Goal: Task Accomplishment & Management: Manage account settings

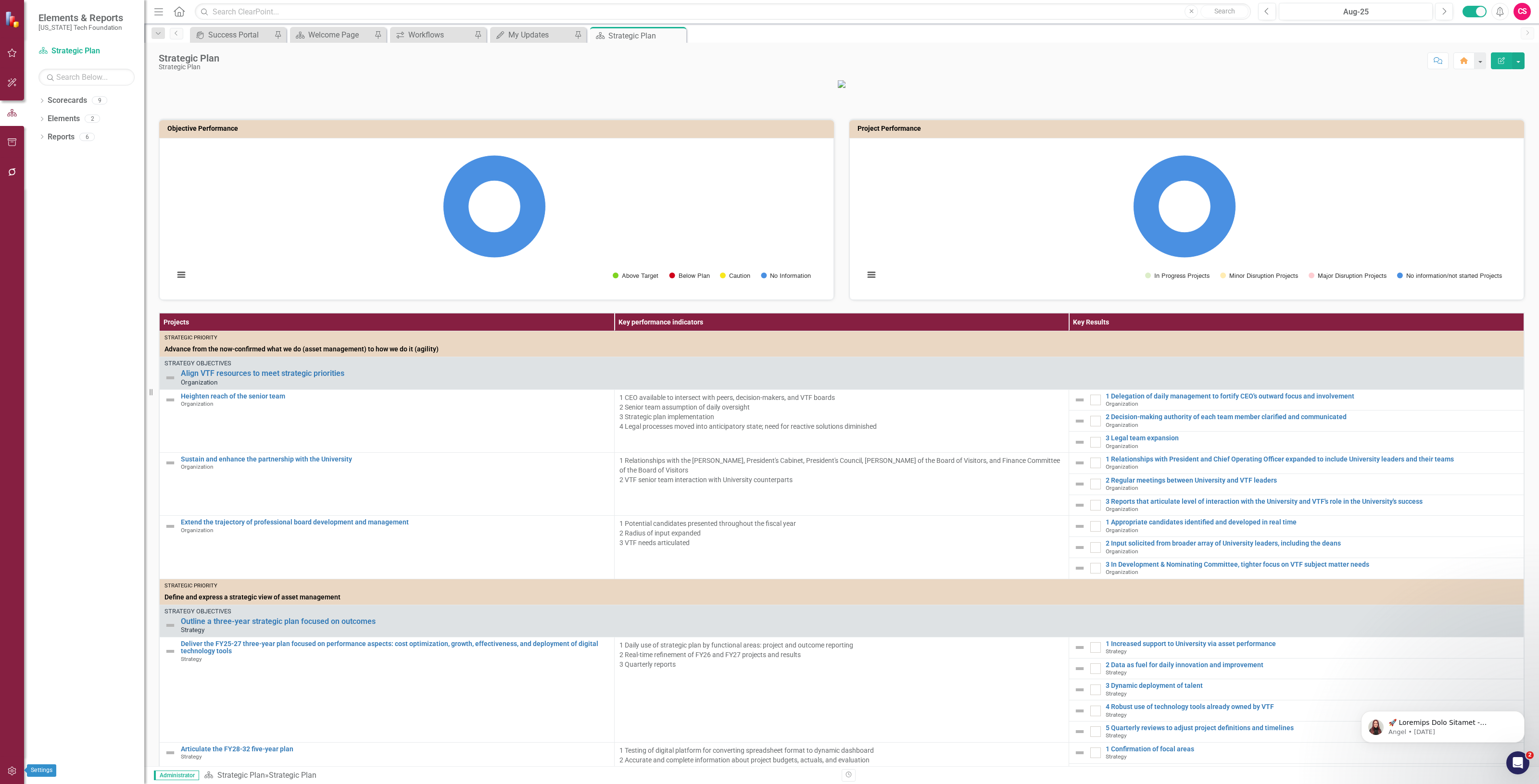
click at [15, 767] on button "button" at bounding box center [12, 772] width 22 height 20
click at [76, 220] on link "System Setup" at bounding box center [86, 222] width 96 height 11
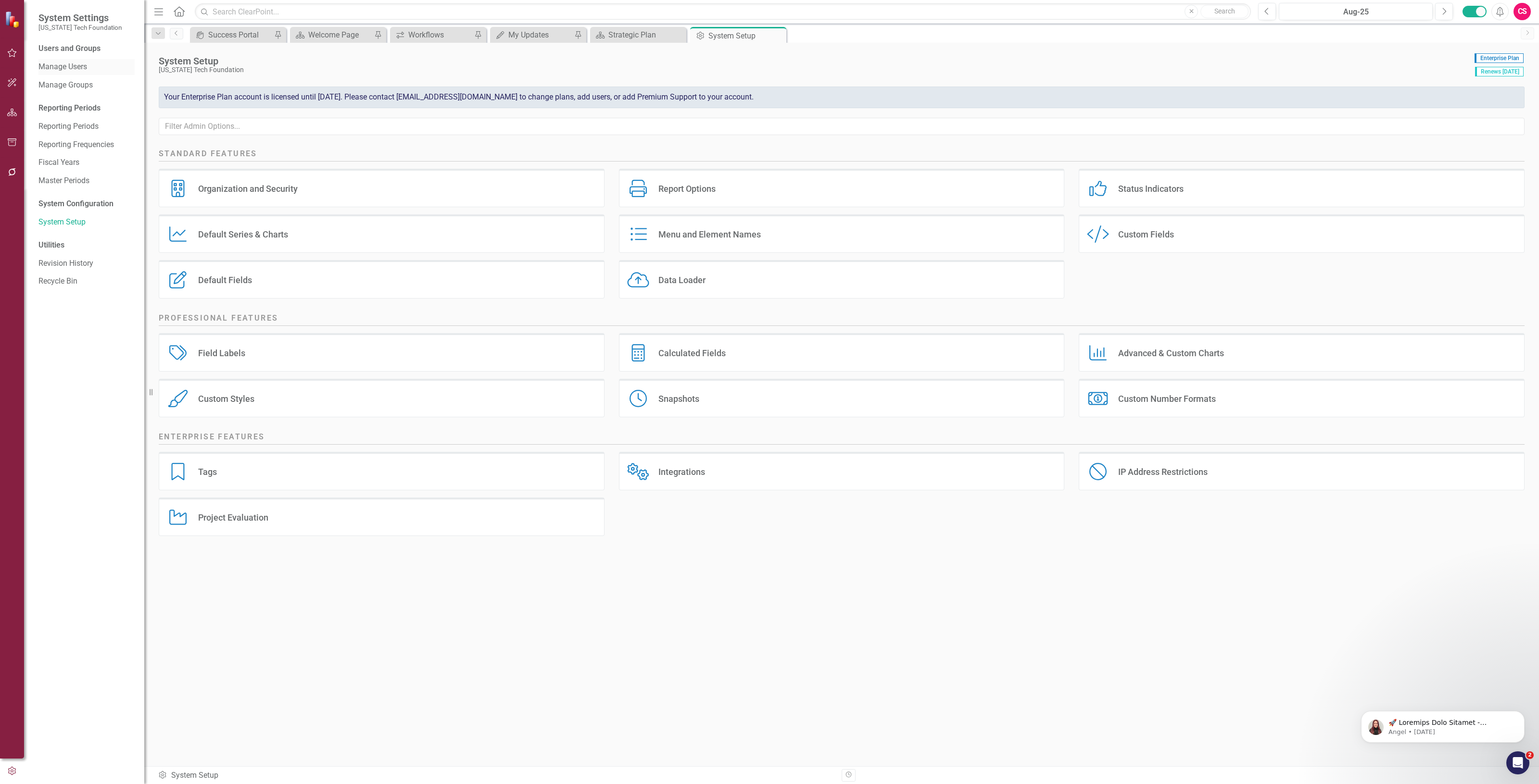
click at [85, 69] on link "Manage Users" at bounding box center [86, 66] width 96 height 11
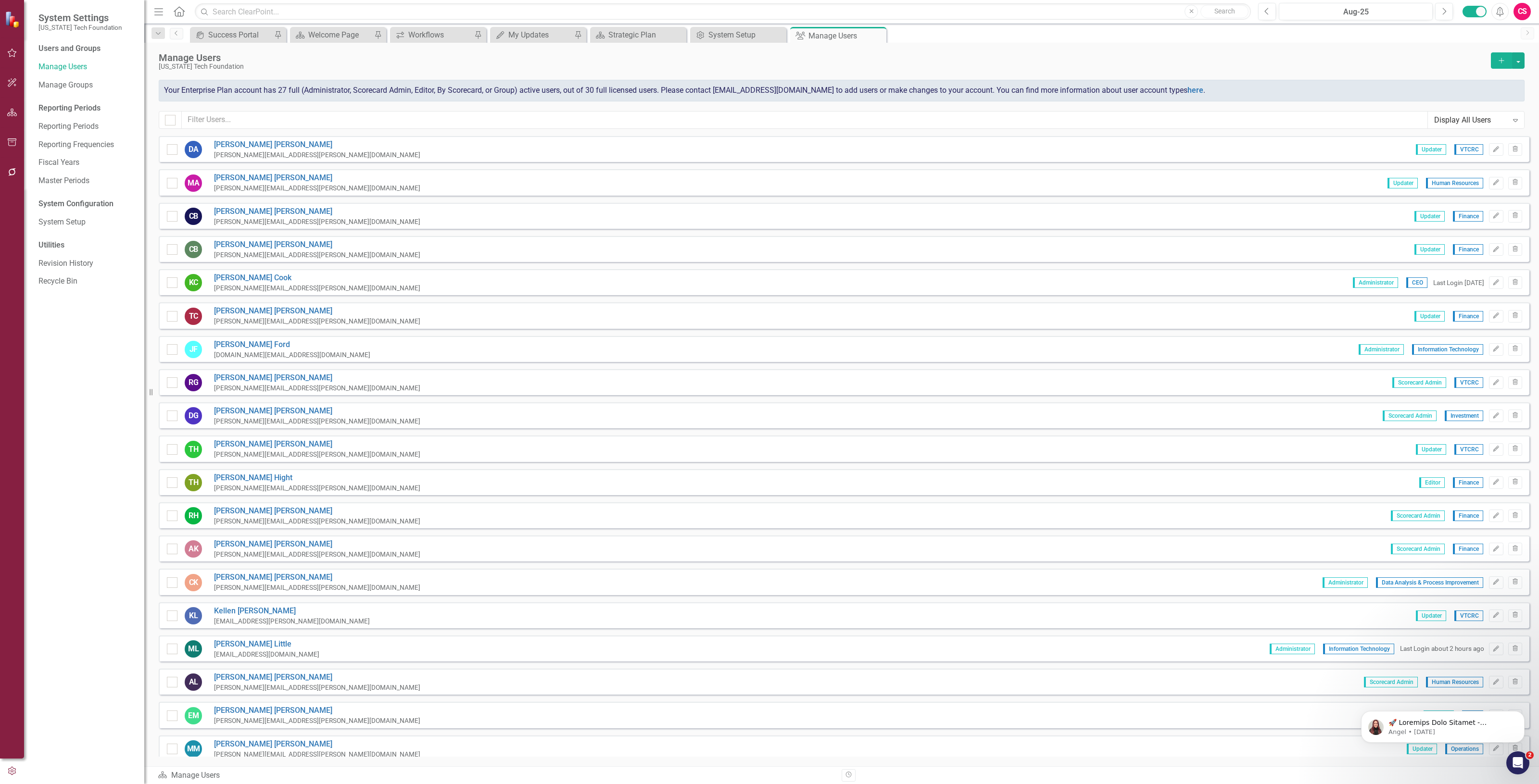
click at [277, 109] on div "Manage Users [US_STATE] Tech Foundation Add Your Enterprise Plan account has 27…" at bounding box center [841, 90] width 1395 height 94
click at [271, 119] on input "text" at bounding box center [804, 119] width 1246 height 17
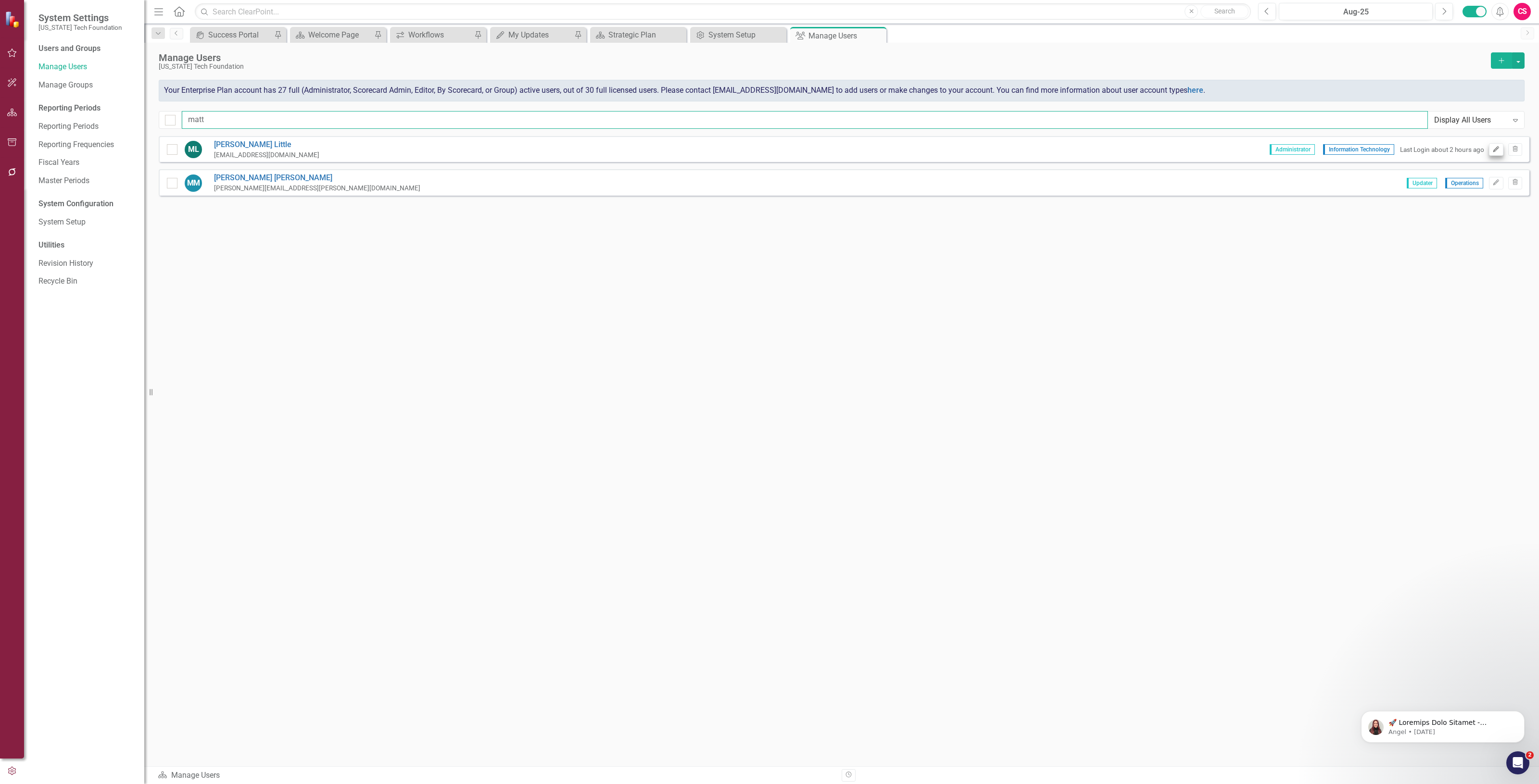
type input "matt"
click at [1494, 150] on icon "Edit" at bounding box center [1496, 149] width 7 height 6
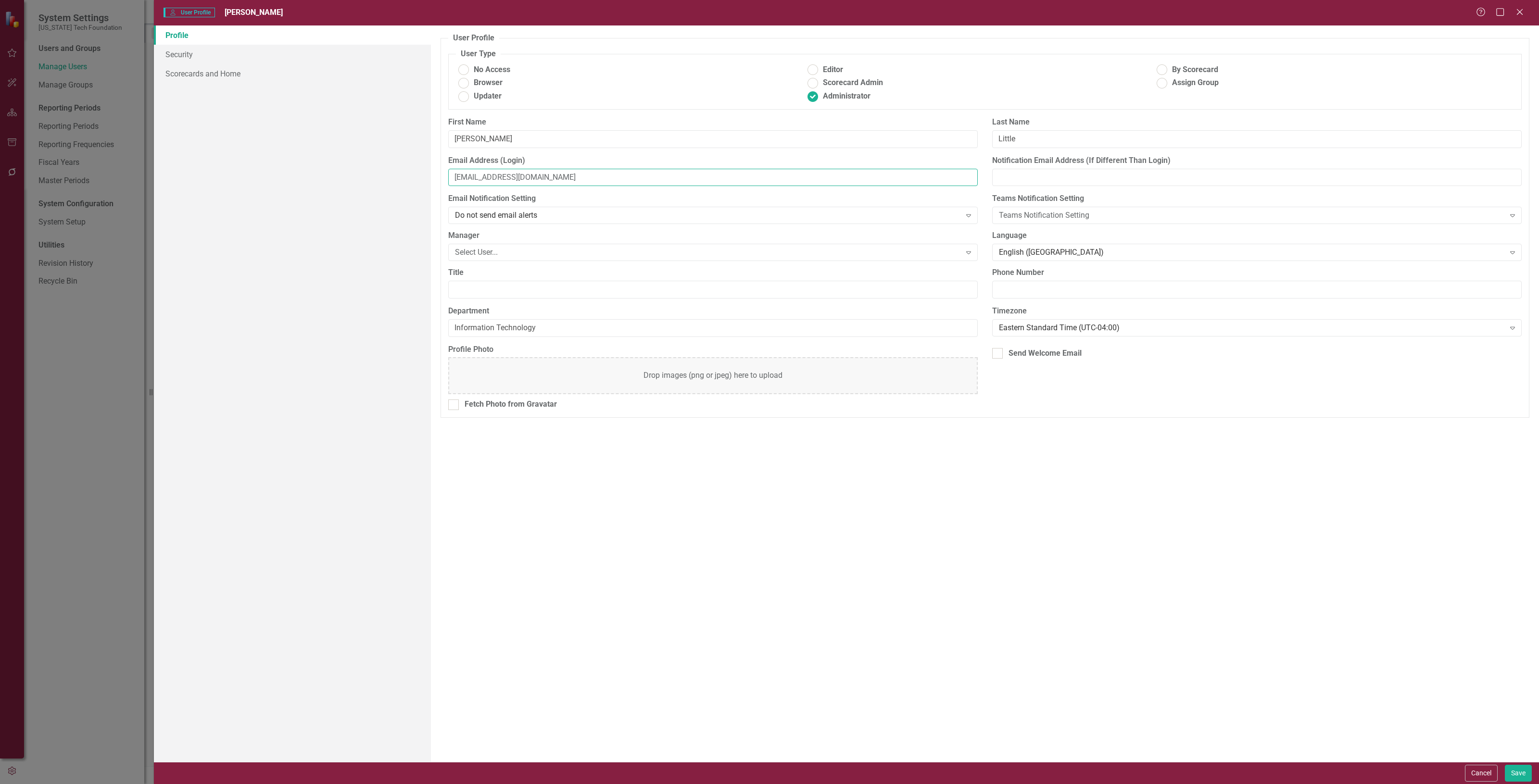
drag, startPoint x: 539, startPoint y: 181, endPoint x: 441, endPoint y: 179, distance: 98.0
click at [441, 179] on div "Email Address (Login) [EMAIL_ADDRESS][DOMAIN_NAME]" at bounding box center [713, 174] width 544 height 38
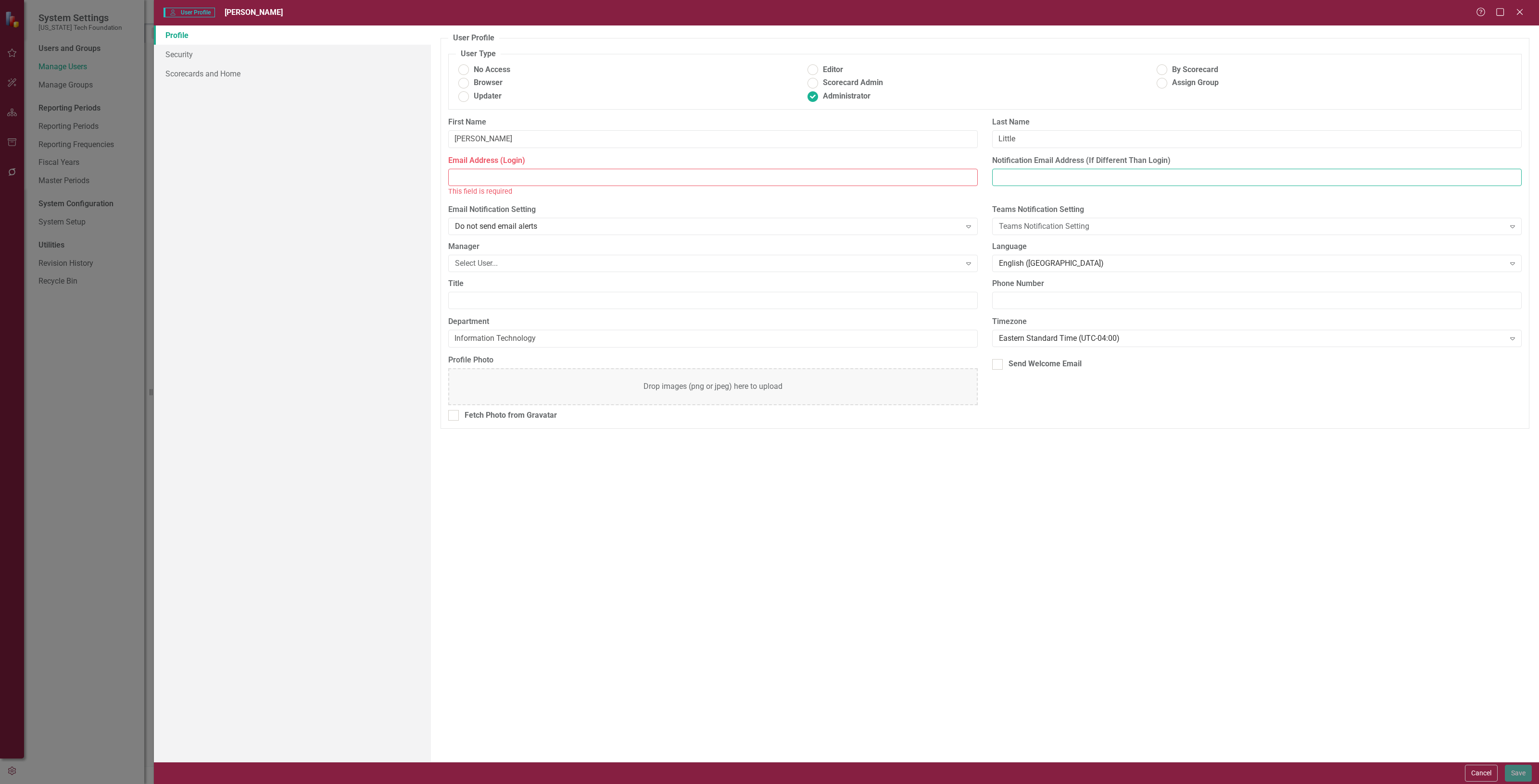
click at [1147, 176] on input "Notification Email Address (If Different Than Login)" at bounding box center [1256, 177] width 530 height 17
paste input "[EMAIL_ADDRESS][DOMAIN_NAME]"
type input "[EMAIL_ADDRESS][DOMAIN_NAME]"
click at [614, 174] on input "Email Address (Login)" at bounding box center [713, 177] width 530 height 17
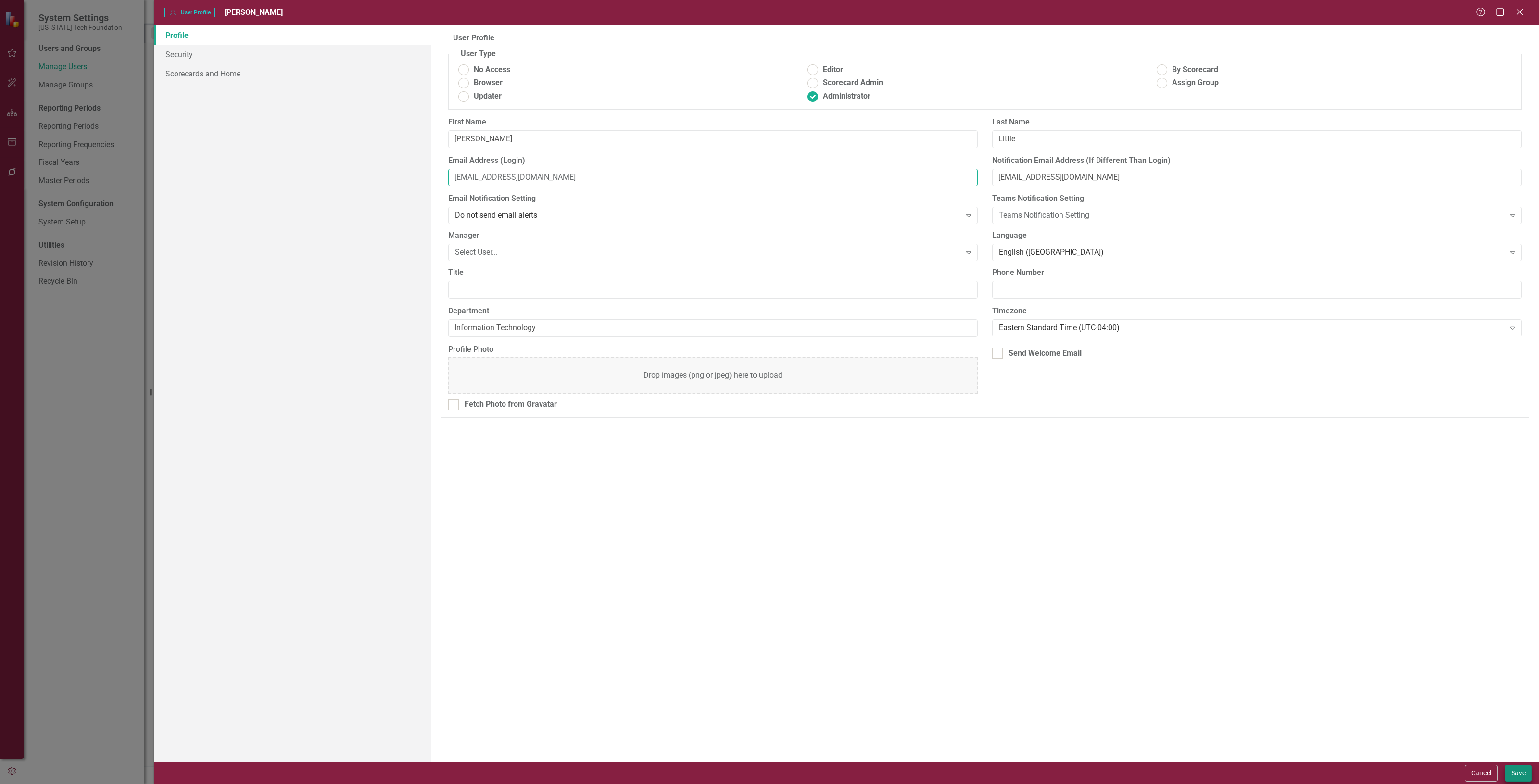
type input "[EMAIL_ADDRESS][DOMAIN_NAME]"
click at [1514, 775] on button "Save" at bounding box center [1518, 773] width 27 height 17
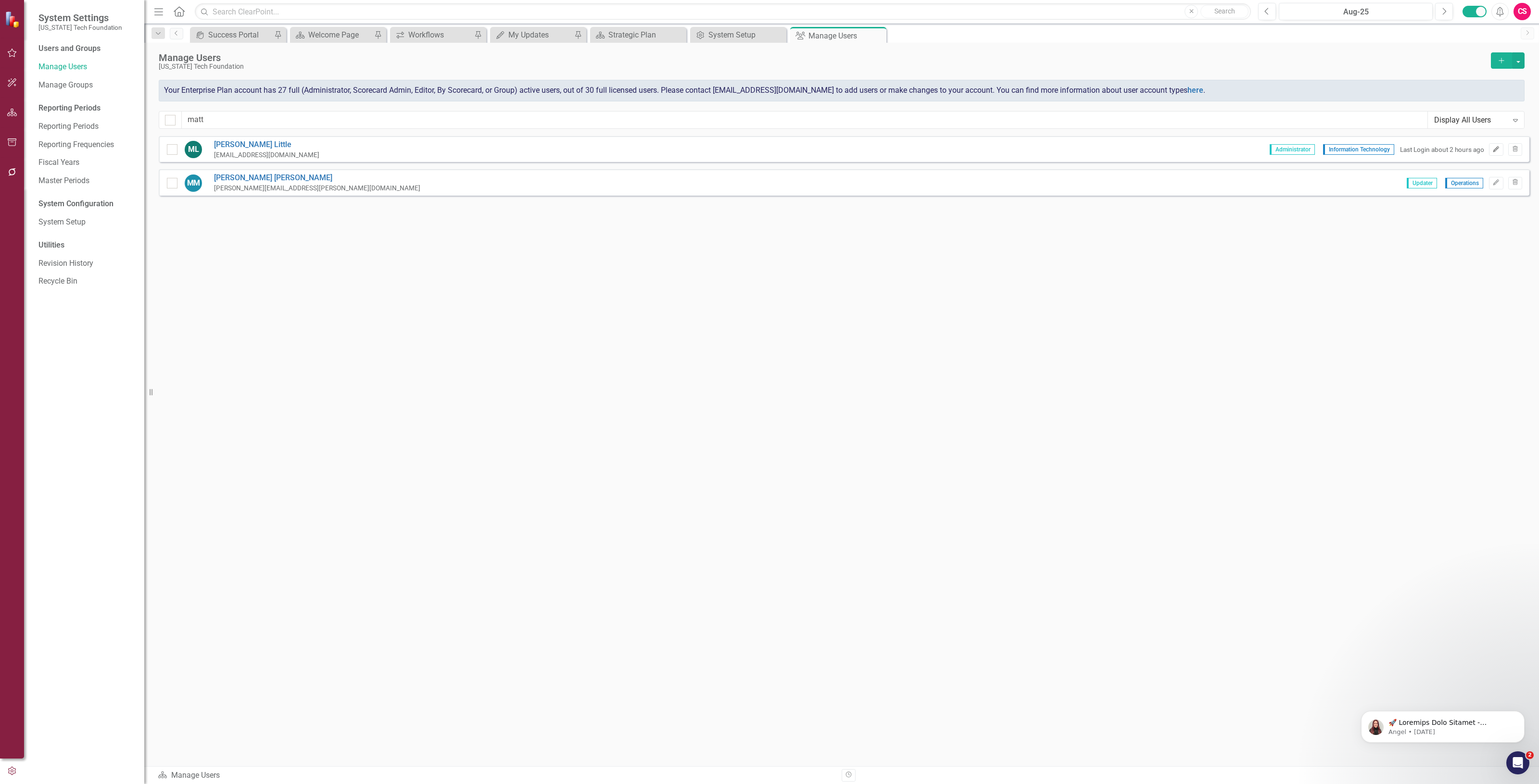
click at [1489, 149] on button "Edit" at bounding box center [1495, 149] width 14 height 12
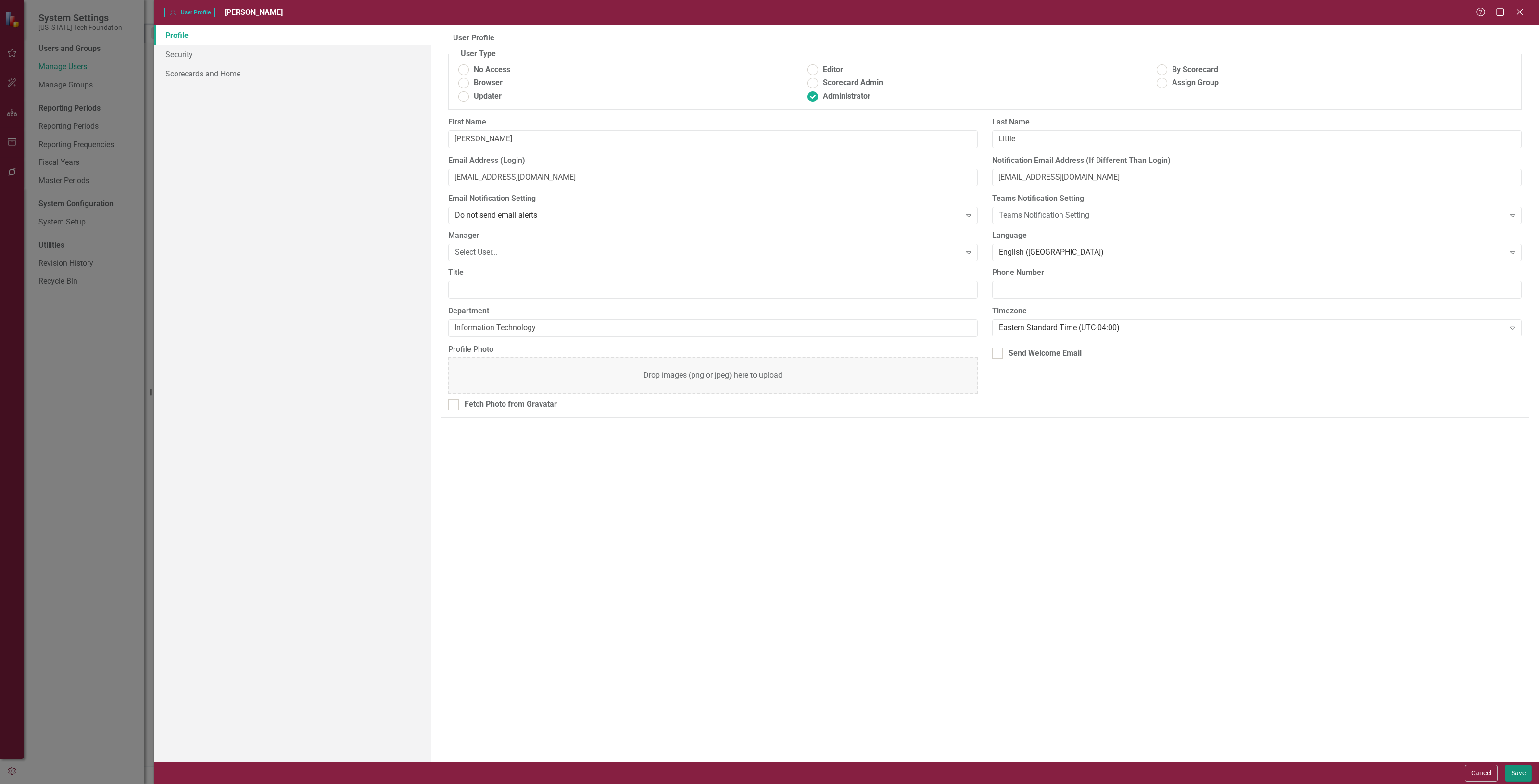
click at [1516, 765] on button "Save" at bounding box center [1518, 773] width 27 height 17
